Goal: Task Accomplishment & Management: Use online tool/utility

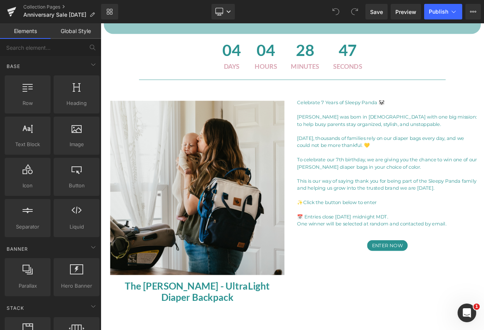
scroll to position [205, 0]
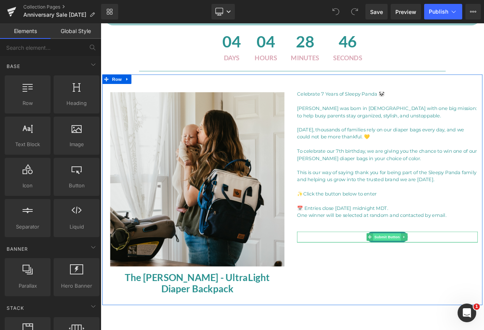
click at [454, 284] on span "Submit Button" at bounding box center [452, 285] width 34 height 9
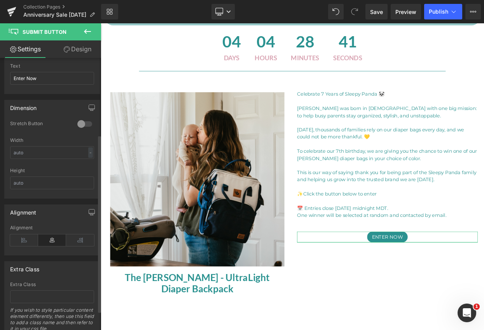
scroll to position [0, 0]
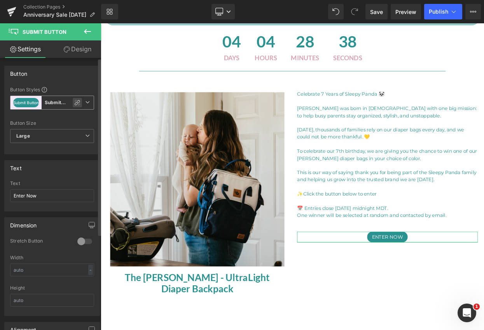
click at [75, 98] on div at bounding box center [77, 102] width 9 height 9
type input "Brand Color"
type input "Color 12"
type input "Color 11"
type input "Color 12"
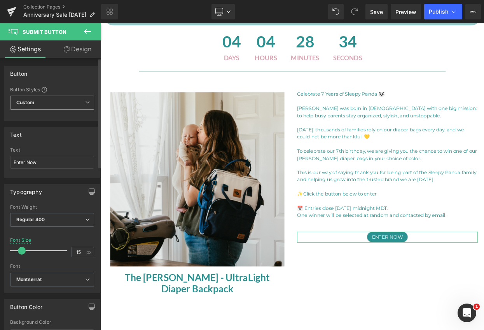
click at [86, 101] on icon at bounding box center [87, 102] width 5 height 5
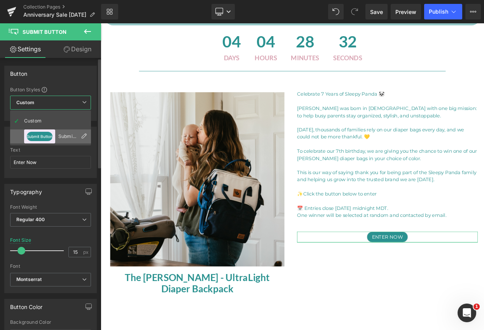
click at [86, 135] on icon at bounding box center [84, 136] width 6 height 6
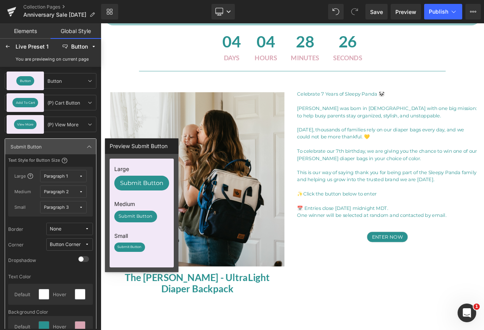
click at [56, 62] on div "You are previewing on current page" at bounding box center [51, 59] width 98 height 12
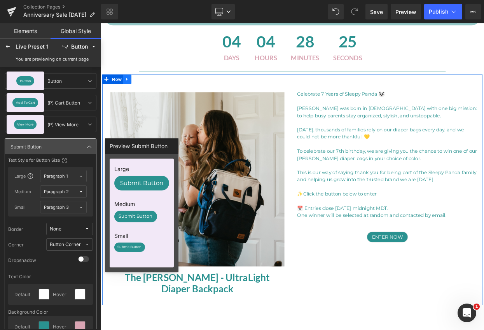
click at [134, 93] on icon at bounding box center [133, 92] width 5 height 6
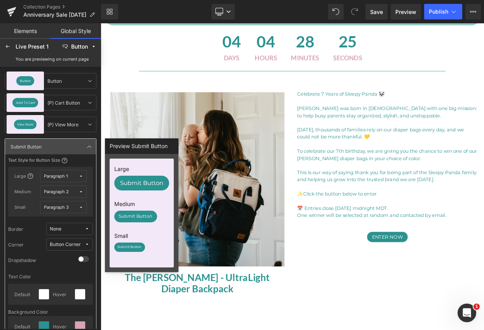
click at [63, 60] on div "You are previewing on current page" at bounding box center [52, 58] width 73 height 5
click at [10, 48] on icon at bounding box center [8, 47] width 6 height 6
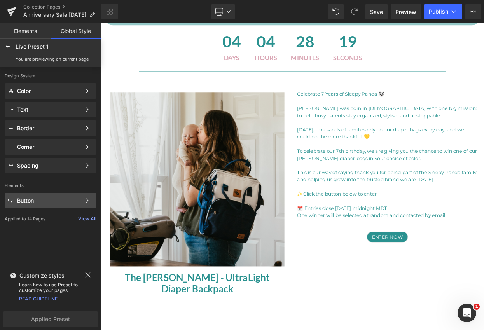
click at [37, 202] on div "Button" at bounding box center [49, 201] width 64 height 6
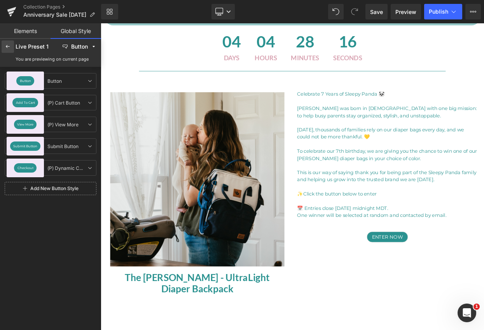
click at [9, 47] on icon at bounding box center [8, 47] width 6 height 6
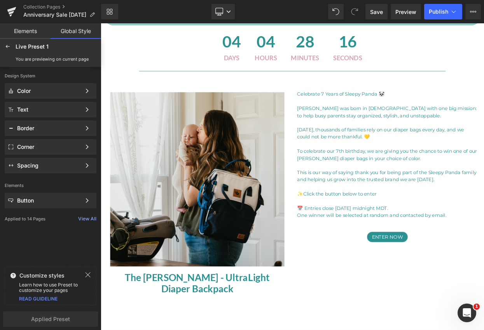
click at [29, 29] on link "Elements" at bounding box center [25, 31] width 51 height 16
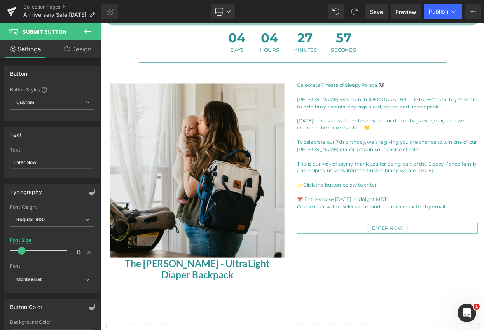
click at [83, 47] on link "Design" at bounding box center [77, 49] width 51 height 18
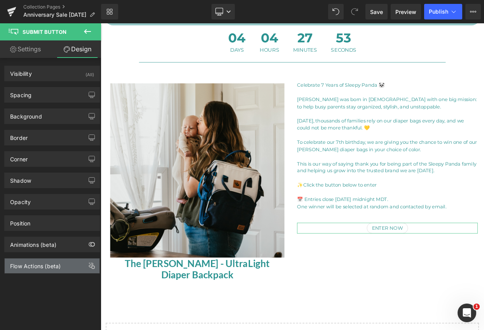
click at [37, 267] on div "Flow Actions (beta)" at bounding box center [35, 264] width 51 height 11
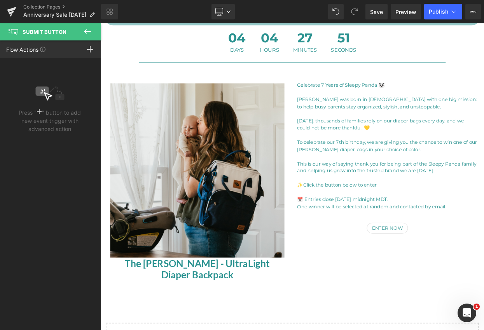
click at [88, 31] on icon at bounding box center [87, 31] width 9 height 9
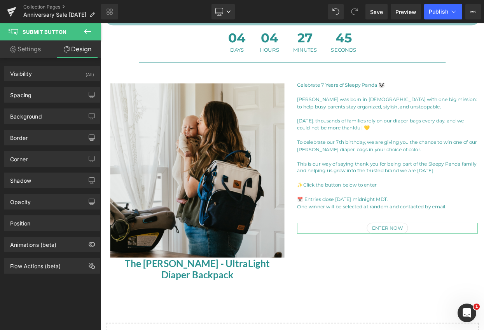
click at [25, 46] on link "Settings" at bounding box center [25, 49] width 51 height 18
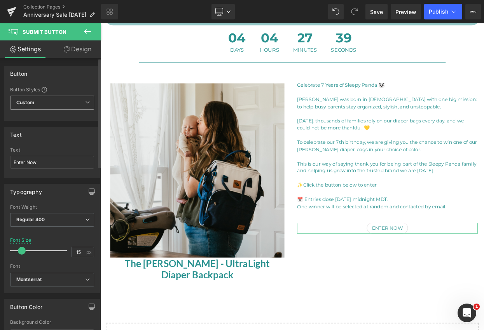
click at [75, 100] on span "Custom" at bounding box center [52, 103] width 84 height 14
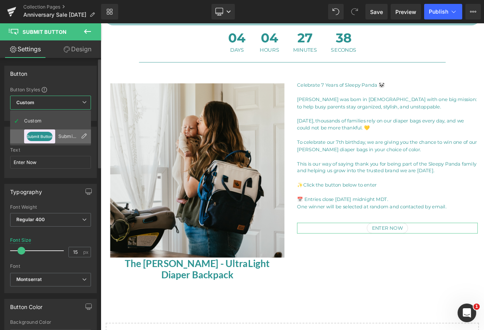
click at [37, 140] on button "Submit Button" at bounding box center [40, 136] width 26 height 9
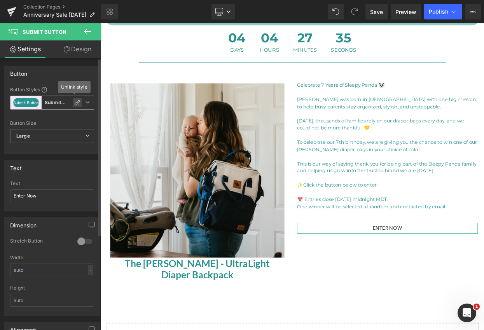
click at [74, 105] on icon at bounding box center [77, 103] width 6 height 6
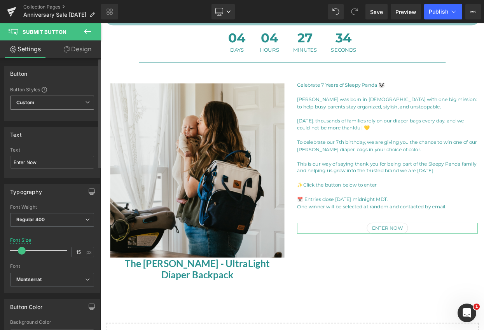
click at [74, 104] on span "Custom" at bounding box center [52, 103] width 84 height 14
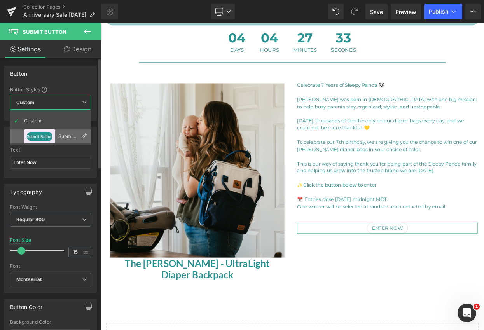
click at [40, 135] on button "Submit Button" at bounding box center [40, 136] width 26 height 9
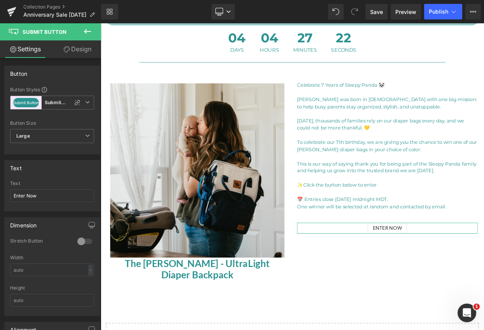
click at [32, 49] on link "Settings" at bounding box center [25, 49] width 51 height 18
click at [86, 31] on icon at bounding box center [87, 31] width 7 height 5
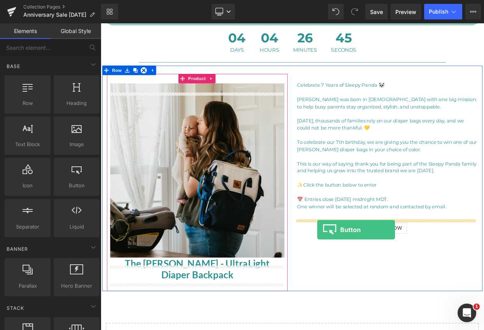
drag, startPoint x: 184, startPoint y: 197, endPoint x: 366, endPoint y: 277, distance: 198.9
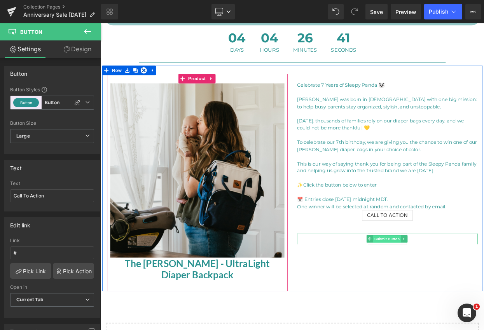
click at [452, 293] on span "Submit Button" at bounding box center [452, 288] width 34 height 9
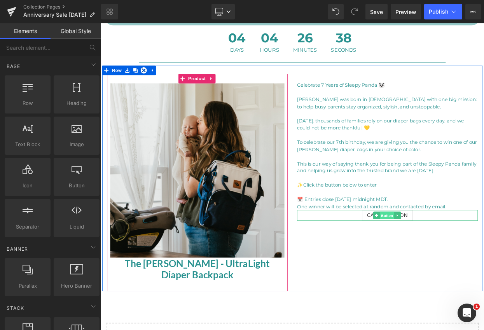
click at [457, 264] on span "Button" at bounding box center [452, 259] width 18 height 9
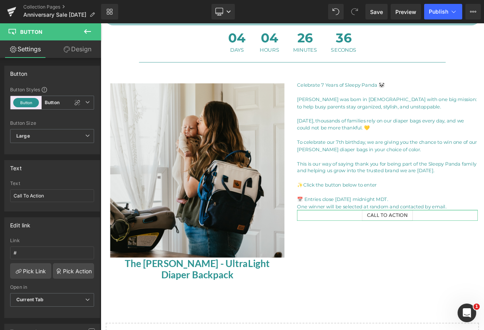
click at [82, 51] on link "Design" at bounding box center [77, 49] width 51 height 18
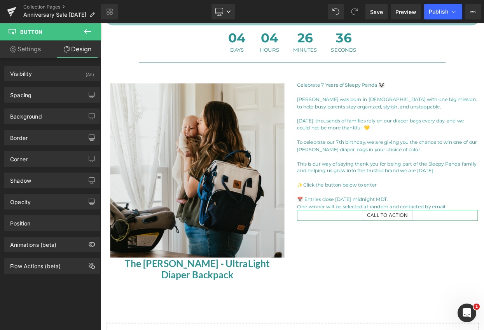
type input "0"
type input "4.625"
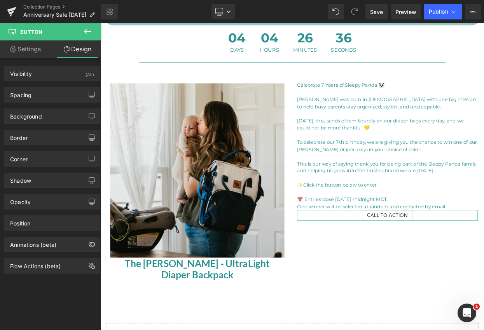
type input "15"
type input "4.625"
type input "15"
click at [26, 94] on div "Spacing" at bounding box center [20, 93] width 21 height 11
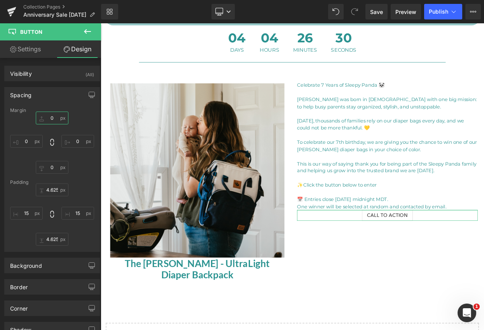
click at [48, 117] on input "0" at bounding box center [52, 118] width 33 height 13
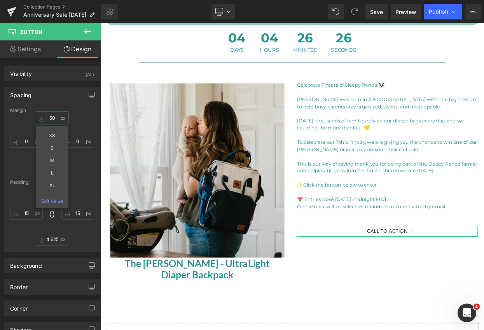
type input "5"
type input "40"
click at [57, 101] on div "Spacing" at bounding box center [52, 95] width 95 height 15
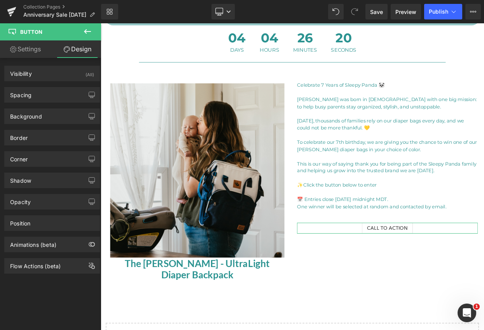
click at [33, 47] on link "Settings" at bounding box center [25, 49] width 51 height 18
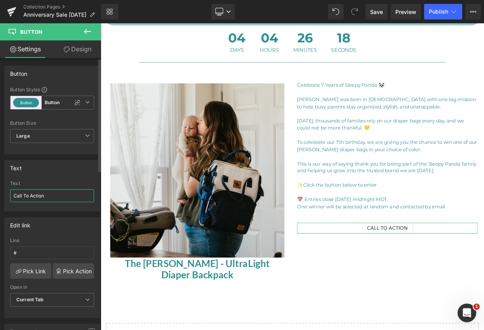
drag, startPoint x: 48, startPoint y: 197, endPoint x: 5, endPoint y: 193, distance: 43.0
click at [8, 193] on div "Call To Action Text Call To Action" at bounding box center [52, 196] width 95 height 30
type input "Enter Now"
click at [70, 164] on div "Text" at bounding box center [52, 168] width 95 height 15
click at [51, 254] on input "#" at bounding box center [52, 253] width 84 height 13
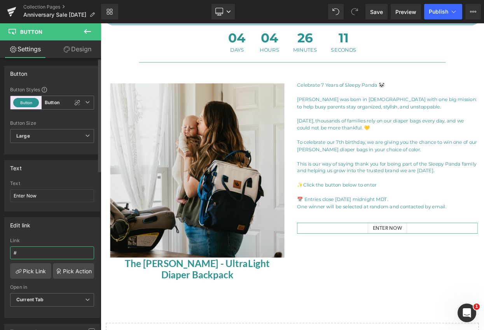
paste input "[URL][DOMAIN_NAME]"
click at [64, 231] on div "Edit link" at bounding box center [52, 225] width 95 height 15
drag, startPoint x: 16, startPoint y: 253, endPoint x: 36, endPoint y: 227, distance: 32.5
click at [16, 253] on input "#[URL][DOMAIN_NAME]" at bounding box center [52, 253] width 84 height 13
type input "[URL][DOMAIN_NAME]"
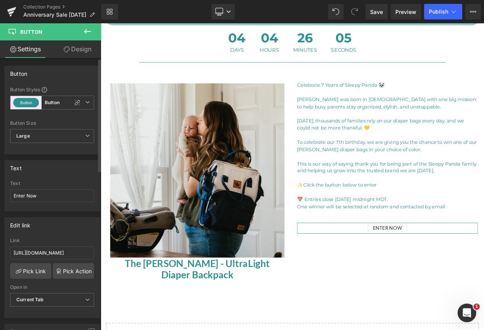
click at [33, 235] on div "Edit link [URL][DOMAIN_NAME] Link [URL][DOMAIN_NAME] Pick Link Pick Action Curr…" at bounding box center [52, 267] width 96 height 101
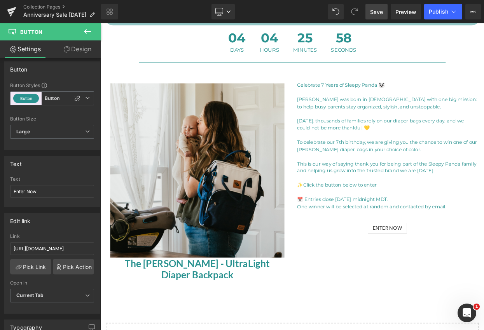
click at [375, 11] on span "Save" at bounding box center [376, 12] width 13 height 8
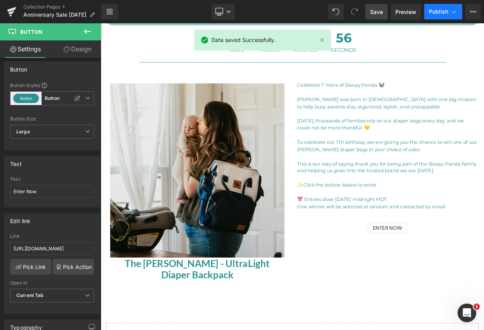
click at [435, 12] on span "Publish" at bounding box center [438, 12] width 19 height 6
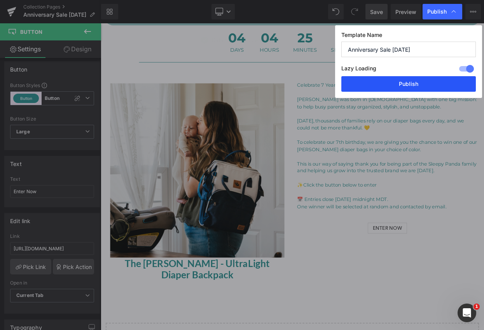
click at [409, 83] on button "Publish" at bounding box center [408, 84] width 135 height 16
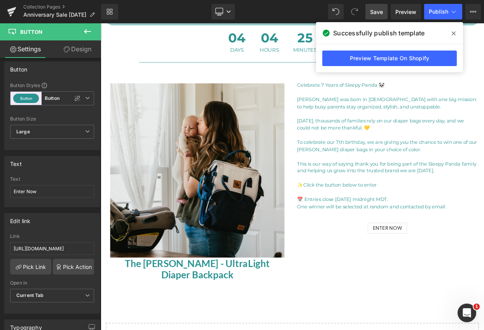
click at [453, 33] on icon at bounding box center [454, 34] width 4 height 4
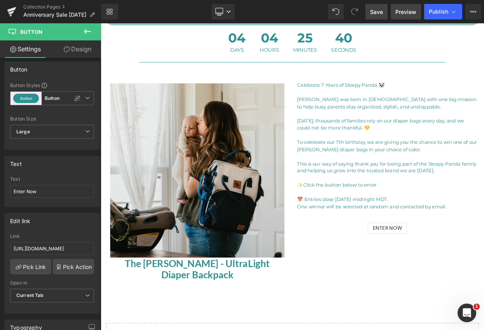
click at [410, 7] on link "Preview" at bounding box center [406, 12] width 30 height 16
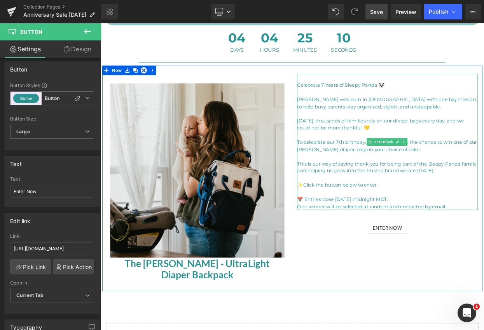
click at [435, 104] on p "Celebrate 7 Years of Sleepy Panda 🐼" at bounding box center [453, 99] width 222 height 9
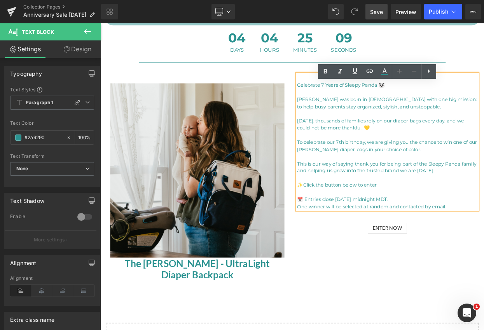
click at [437, 104] on p "Celebrate 7 Years of Sleepy Panda 🐼" at bounding box center [453, 99] width 222 height 9
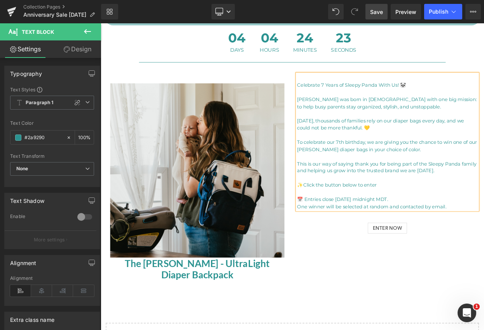
click at [484, 244] on p "📅 Entries close [DATE] midnight MDT." at bounding box center [453, 239] width 222 height 9
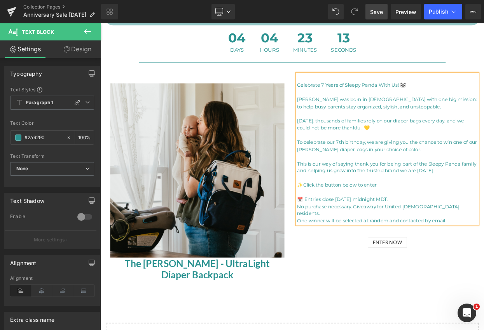
click at [484, 259] on p "No purchase necessary. Giveaway for United [DEMOGRAPHIC_DATA] residents." at bounding box center [453, 253] width 222 height 18
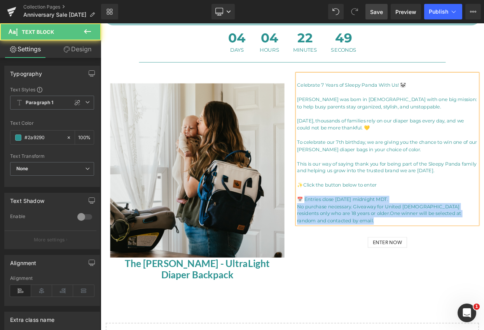
drag, startPoint x: 359, startPoint y: 278, endPoint x: 348, endPoint y: 253, distance: 27.9
click at [348, 253] on div "Celebrate 7 Years of Sleepy Panda With Us! 🐼 Sleepy Panda was born in [DEMOGRAP…" at bounding box center [453, 178] width 222 height 185
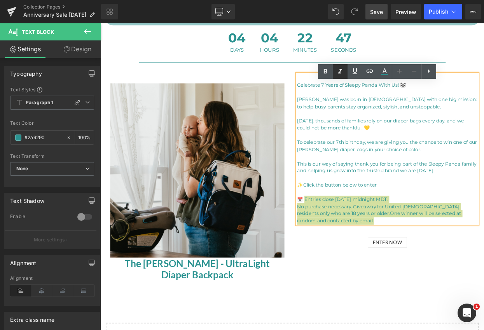
click at [341, 68] on icon at bounding box center [340, 71] width 9 height 9
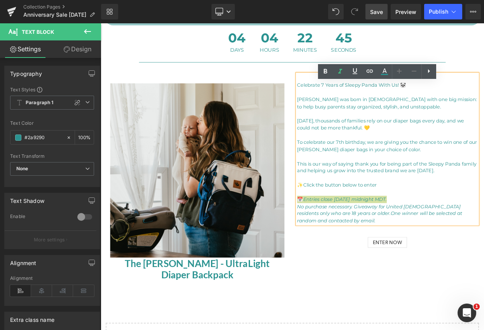
click at [416, 70] on icon at bounding box center [414, 71] width 9 height 9
click at [414, 70] on icon at bounding box center [414, 71] width 9 height 9
click at [458, 227] on p "✨ Click the button below to enter" at bounding box center [453, 222] width 222 height 9
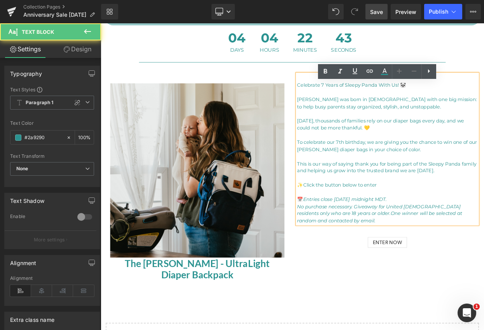
click at [421, 226] on span "Click the button below to enter" at bounding box center [394, 221] width 90 height 7
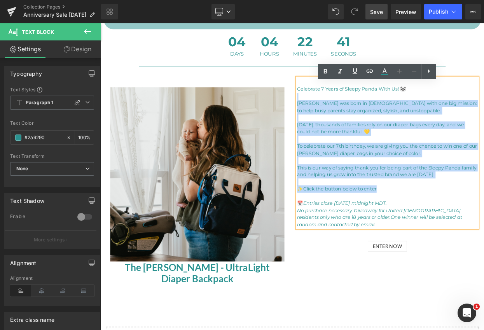
scroll to position [195, 0]
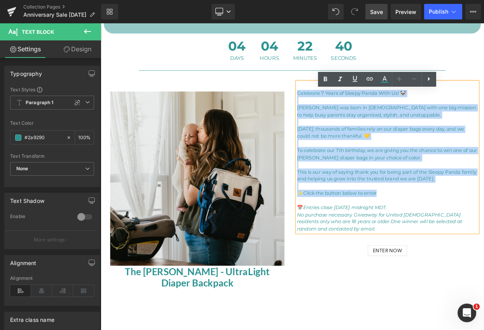
drag, startPoint x: 445, startPoint y: 227, endPoint x: 335, endPoint y: 120, distance: 153.2
click at [336, 120] on div "Celebrate 7 Years of Sleepy Panda With Us! 🐼 Sleepy Panda was born in [DEMOGRAP…" at bounding box center [452, 202] width 233 height 214
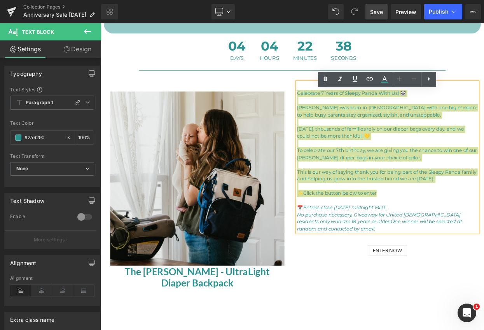
click at [400, 79] on icon at bounding box center [399, 79] width 5 height 5
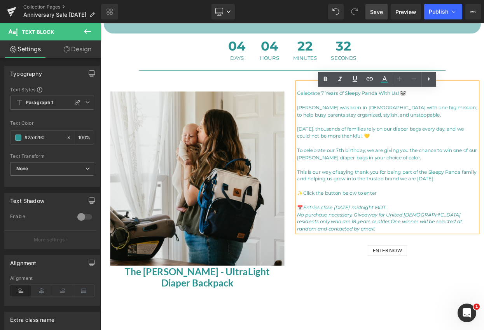
click at [484, 123] on p at bounding box center [453, 118] width 222 height 9
click at [349, 253] on icon "Entries close [DATE] midnight MDT." at bounding box center [400, 248] width 103 height 7
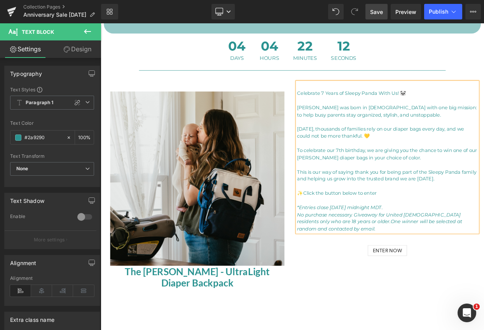
click at [448, 236] on p "✨ Click the button below to enter" at bounding box center [453, 232] width 222 height 9
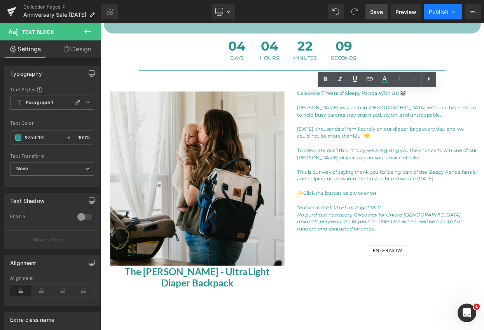
click at [441, 14] on span "Publish" at bounding box center [438, 12] width 19 height 6
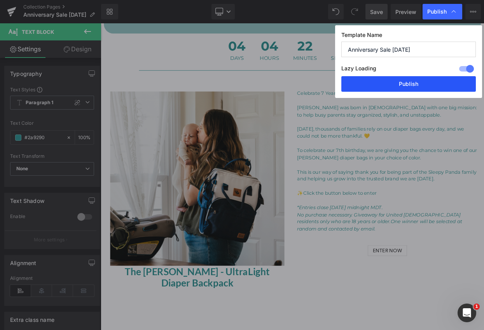
click at [409, 82] on button "Publish" at bounding box center [408, 84] width 135 height 16
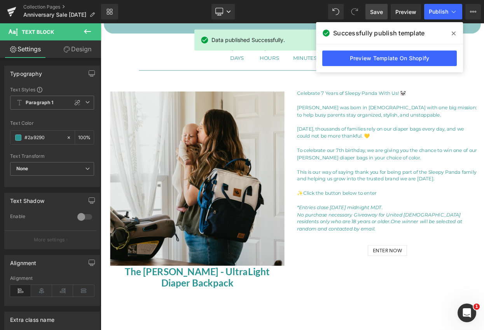
click at [456, 32] on span at bounding box center [454, 33] width 12 height 12
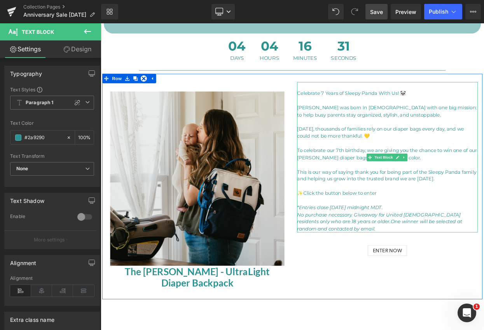
scroll to position [221, 0]
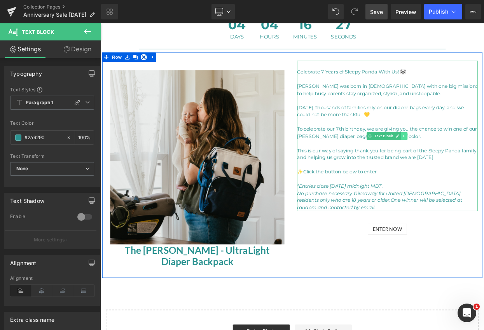
click at [472, 164] on icon at bounding box center [473, 161] width 4 height 5
click at [467, 164] on icon at bounding box center [469, 161] width 4 height 4
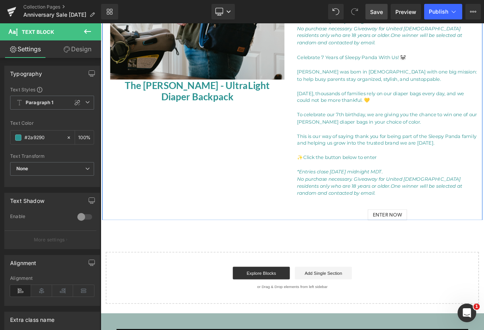
scroll to position [431, 0]
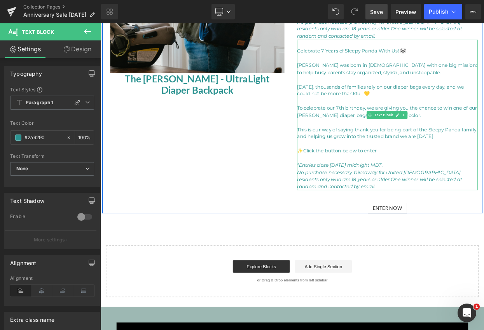
drag, startPoint x: 367, startPoint y: 213, endPoint x: 367, endPoint y: 225, distance: 12.1
click at [367, 212] on div "Celebrate 7 Years of Sleepy Panda With Us! 🐼 Sleepy Panda was born in [DEMOGRAP…" at bounding box center [453, 136] width 222 height 185
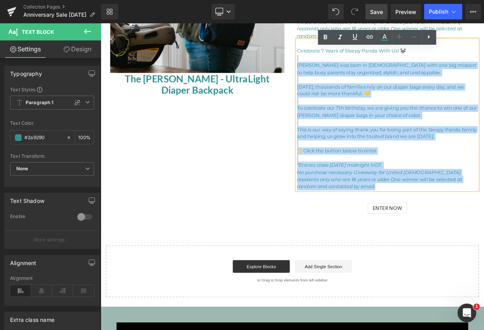
drag, startPoint x: 364, startPoint y: 235, endPoint x: 334, endPoint y: 80, distance: 158.4
click at [336, 80] on div "Celebrate 7 Years of Sleepy Panda With Us! 🐼 Sleepy Panda was born in [DEMOGRAP…" at bounding box center [452, 58] width 233 height 398
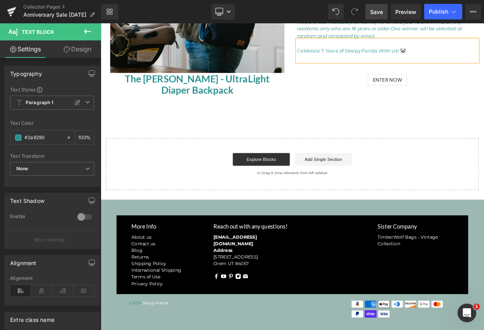
scroll to position [375, 0]
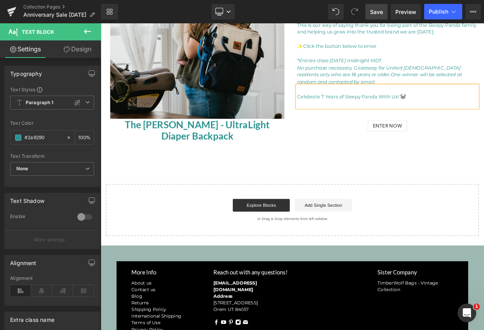
click at [410, 87] on icon "No purchase necessary. Giveaway for United [DEMOGRAPHIC_DATA] residents only wh…" at bounding box center [443, 86] width 203 height 25
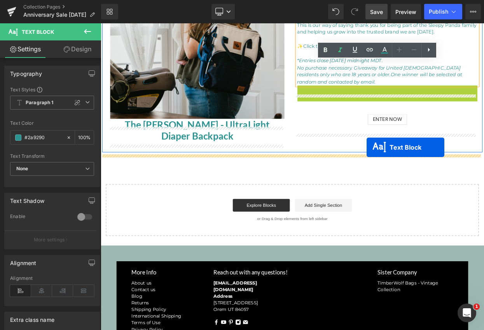
drag, startPoint x: 428, startPoint y: 124, endPoint x: 427, endPoint y: 175, distance: 51.7
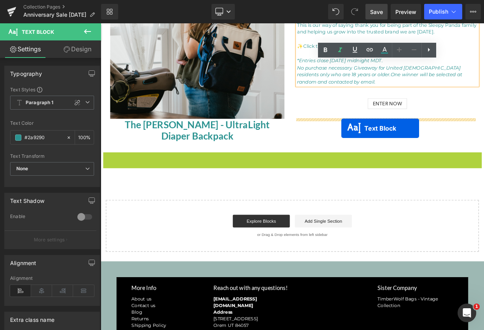
drag, startPoint x: 312, startPoint y: 199, endPoint x: 396, endPoint y: 152, distance: 96.4
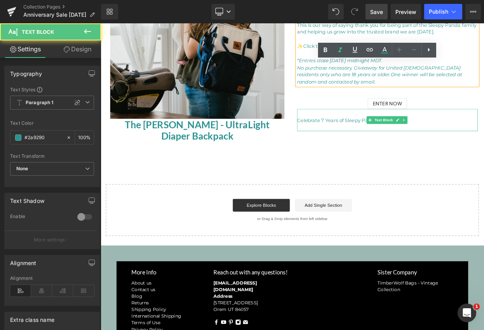
drag, startPoint x: 365, startPoint y: 156, endPoint x: 371, endPoint y: 159, distance: 7.3
click at [365, 147] on p "Celebrate 7 Years of Sleepy Panda With Us! 🐼" at bounding box center [453, 142] width 222 height 9
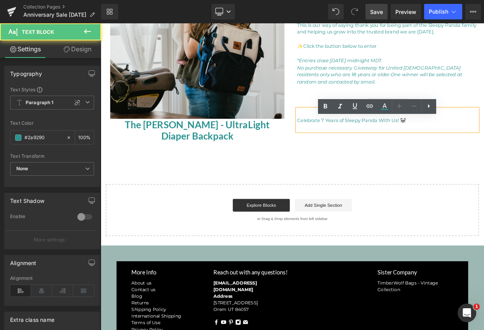
click at [342, 147] on p "Celebrate 7 Years of Sleepy Panda With Us! 🐼" at bounding box center [453, 142] width 222 height 9
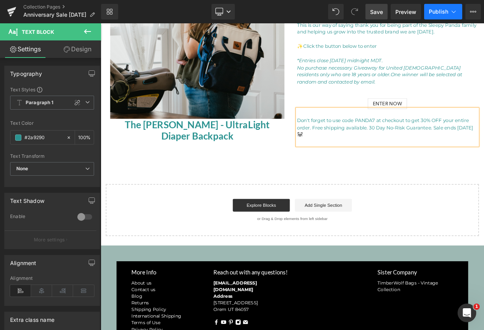
click at [440, 12] on span "Publish" at bounding box center [438, 12] width 19 height 6
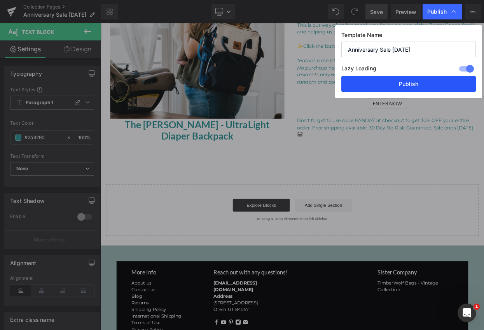
click at [390, 84] on button "Publish" at bounding box center [408, 84] width 135 height 16
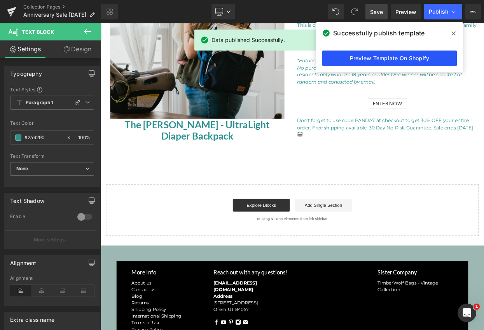
click at [381, 56] on link "Preview Template On Shopify" at bounding box center [389, 59] width 135 height 16
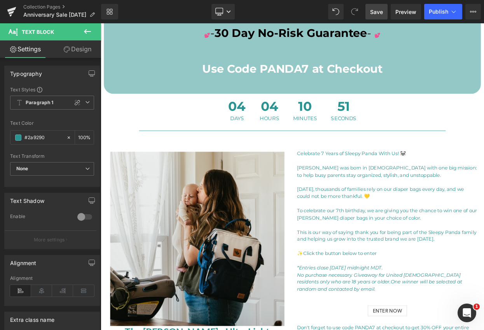
scroll to position [0, 0]
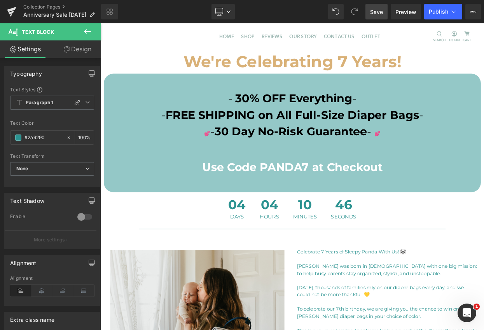
click at [85, 32] on icon at bounding box center [87, 31] width 7 height 5
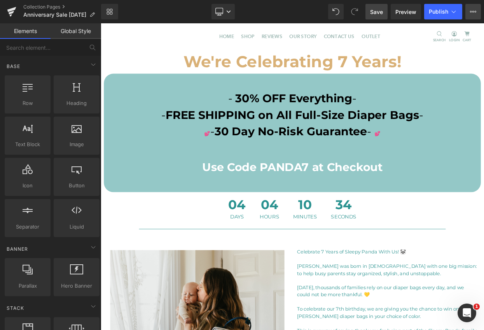
click at [473, 12] on icon at bounding box center [473, 12] width 6 height 6
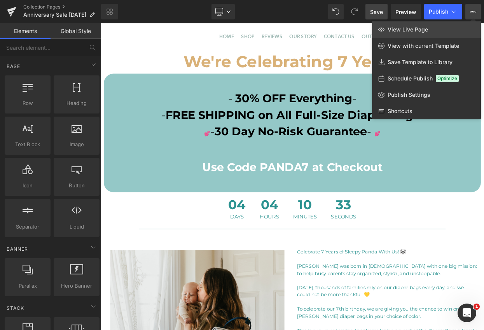
click at [417, 27] on span "View Live Page" at bounding box center [408, 29] width 40 height 7
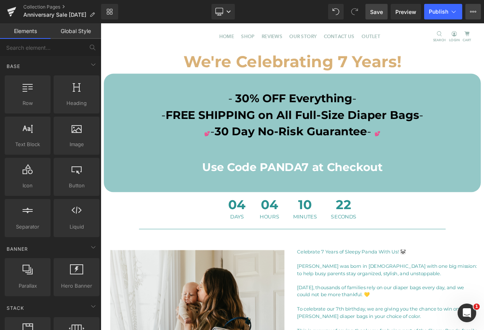
click at [473, 10] on icon at bounding box center [473, 12] width 6 height 6
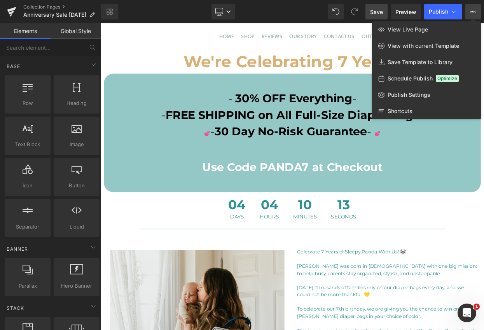
click at [376, 11] on span "Save" at bounding box center [376, 12] width 13 height 8
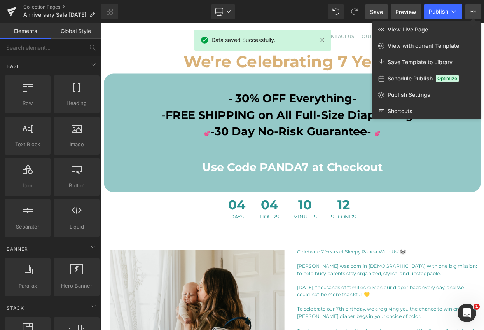
click at [411, 11] on span "Preview" at bounding box center [406, 12] width 21 height 8
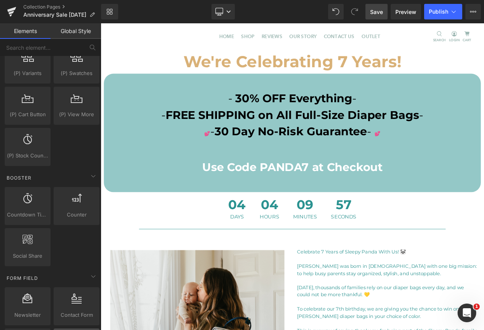
scroll to position [1007, 0]
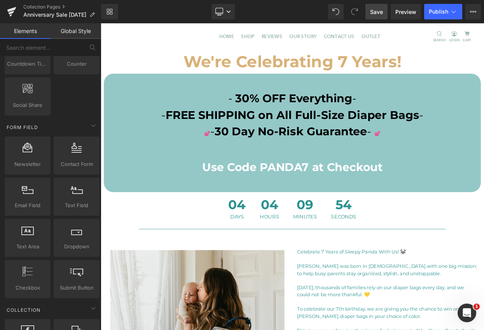
click at [77, 28] on link "Global Style" at bounding box center [76, 31] width 51 height 16
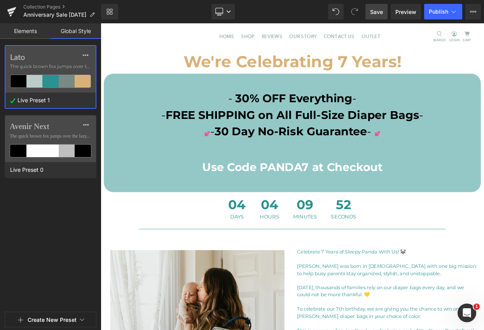
click at [28, 28] on link "Elements" at bounding box center [25, 31] width 51 height 16
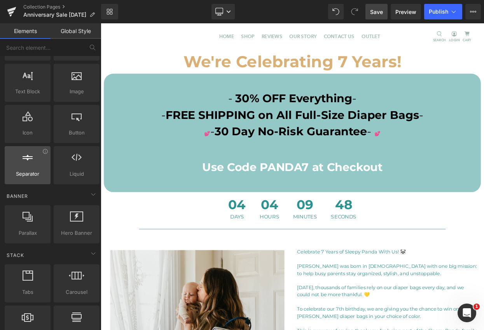
scroll to position [0, 0]
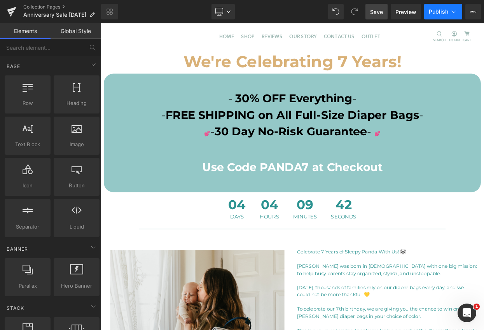
click at [446, 11] on span "Publish" at bounding box center [438, 12] width 19 height 6
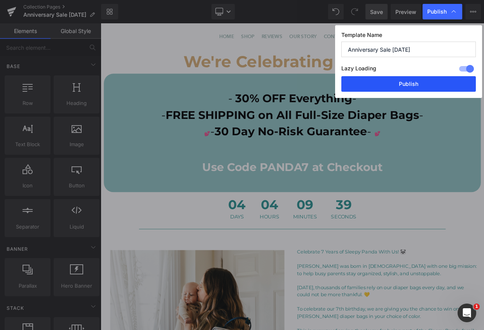
click at [406, 85] on button "Publish" at bounding box center [408, 84] width 135 height 16
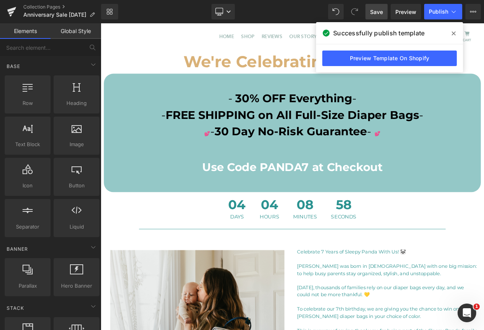
click at [213, 33] on div "Home Shop Reviews Our Story Contact Us Outlet" at bounding box center [345, 39] width 323 height 33
drag, startPoint x: 456, startPoint y: 33, endPoint x: 435, endPoint y: 11, distance: 30.3
click at [456, 33] on span at bounding box center [454, 33] width 12 height 12
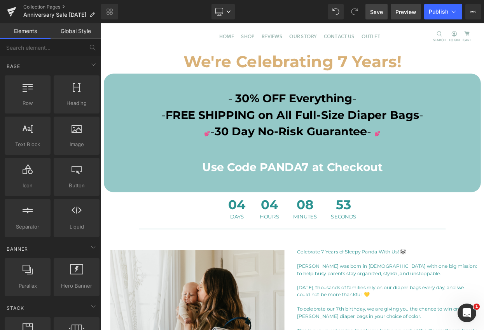
click at [405, 11] on span "Preview" at bounding box center [406, 12] width 21 height 8
click at [480, 14] on button "View Live Page View with current Template Save Template to Library Schedule Pub…" at bounding box center [474, 12] width 16 height 16
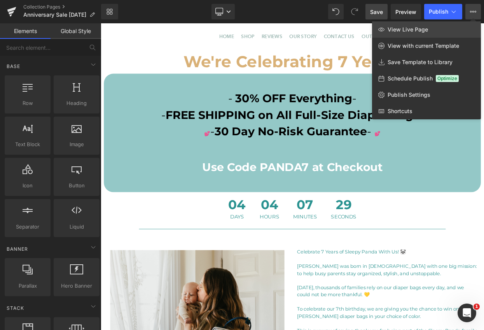
click at [413, 30] on span "View Live Page" at bounding box center [408, 29] width 40 height 7
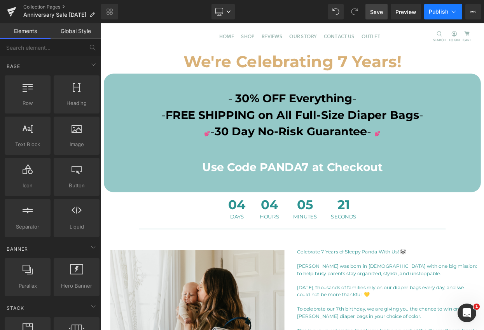
click at [457, 11] on icon at bounding box center [454, 12] width 8 height 8
click at [11, 12] on icon at bounding box center [11, 13] width 5 height 4
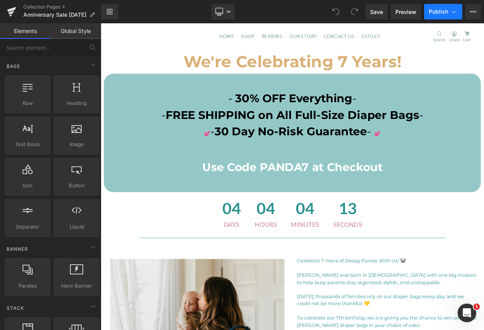
click at [452, 12] on icon at bounding box center [454, 12] width 8 height 8
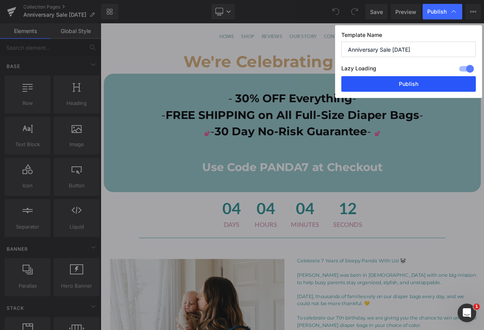
click at [410, 83] on button "Publish" at bounding box center [408, 84] width 135 height 16
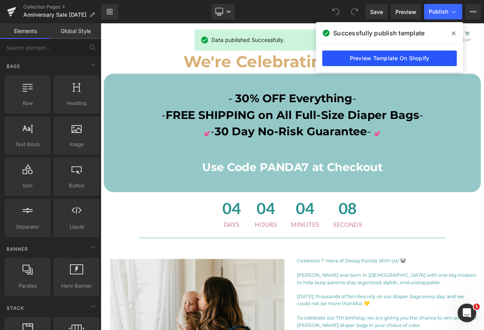
click at [398, 56] on link "Preview Template On Shopify" at bounding box center [389, 59] width 135 height 16
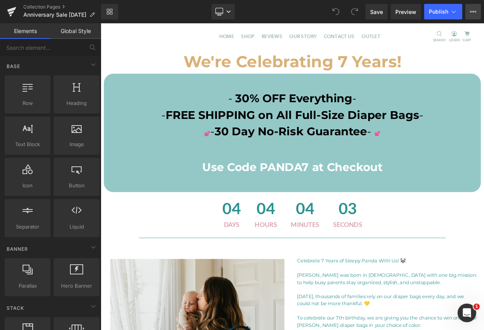
click at [476, 11] on icon at bounding box center [473, 12] width 6 height 6
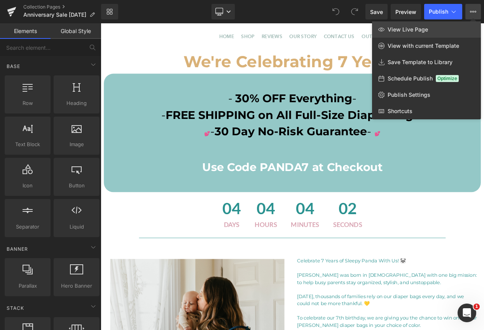
click at [418, 27] on span "View Live Page" at bounding box center [408, 29] width 40 height 7
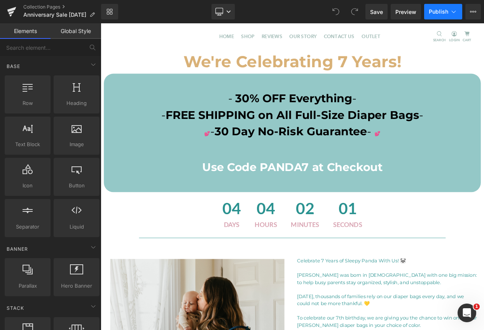
click at [431, 14] on span "Publish" at bounding box center [438, 12] width 19 height 6
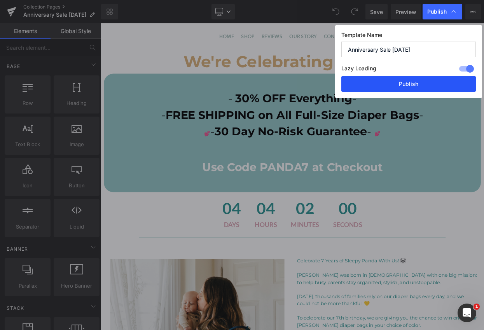
click at [393, 88] on button "Publish" at bounding box center [408, 84] width 135 height 16
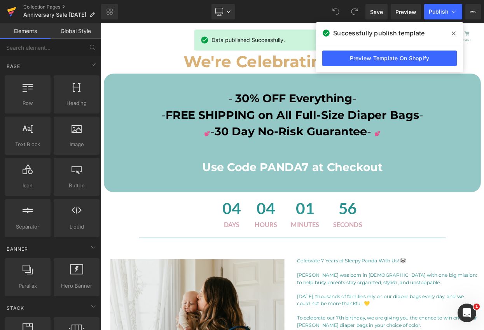
click at [12, 7] on icon at bounding box center [11, 11] width 9 height 19
